Goal: Answer question/provide support

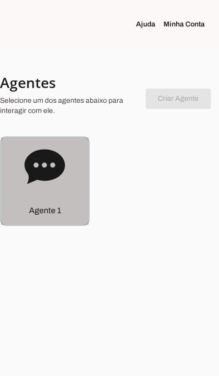
click at [31, 218] on div "Agente 1" at bounding box center [45, 210] width 88 height 29
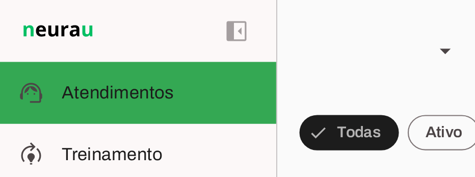
scroll to position [233, 0]
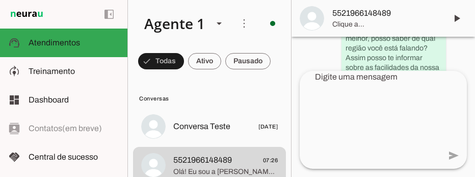
click at [218, 11] on span at bounding box center [456, 18] width 24 height 24
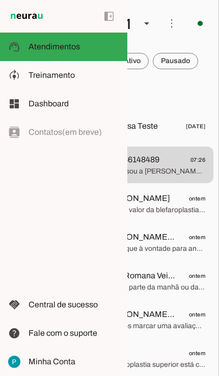
scroll to position [0, 72]
